Goal: Task Accomplishment & Management: Use online tool/utility

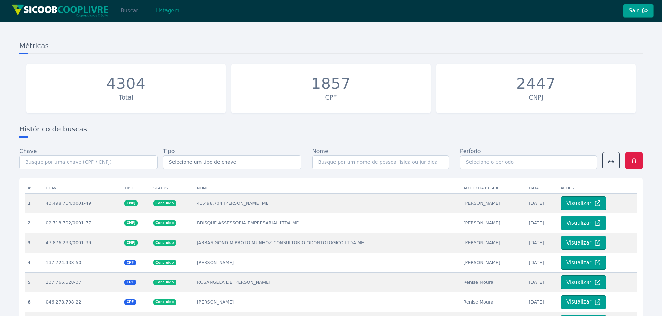
click at [130, 11] on button "Buscar" at bounding box center [129, 11] width 29 height 14
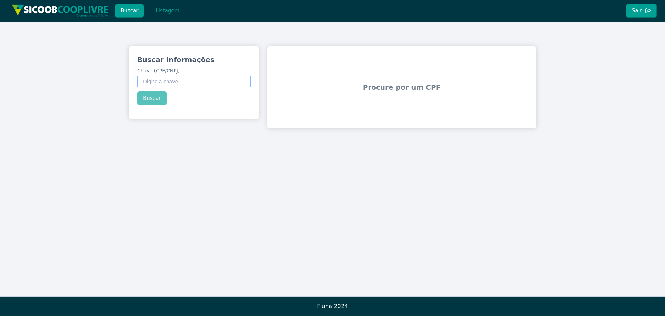
click at [175, 83] on input "Chave (CPF/CNPJ)" at bounding box center [194, 81] width 114 height 14
paste input "162.484.278-01"
type input "162.484.278-01"
click at [156, 98] on button "Buscar" at bounding box center [151, 98] width 29 height 14
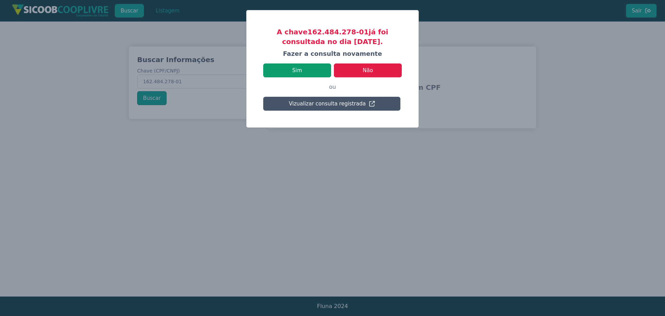
click at [305, 70] on button "Sim" at bounding box center [297, 70] width 68 height 14
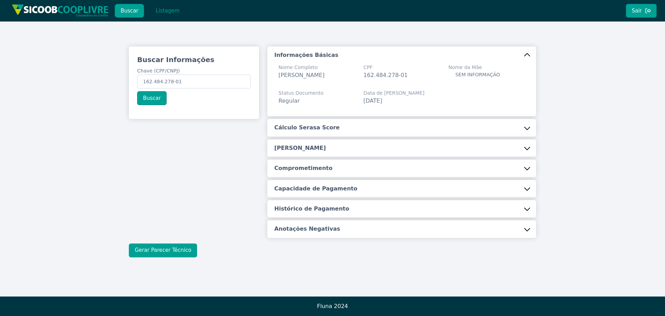
click at [165, 254] on button "Gerar Parecer Técnico" at bounding box center [163, 250] width 68 height 14
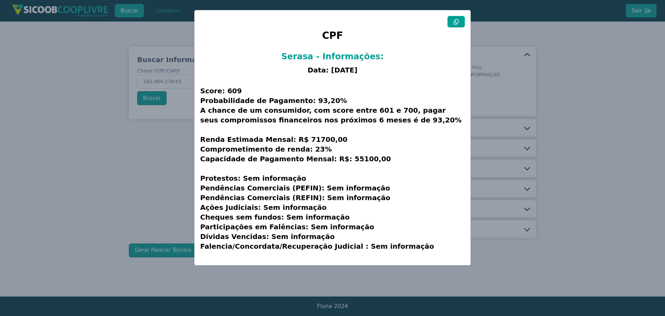
click at [458, 21] on icon at bounding box center [456, 22] width 6 height 6
